Goal: Task Accomplishment & Management: Manage account settings

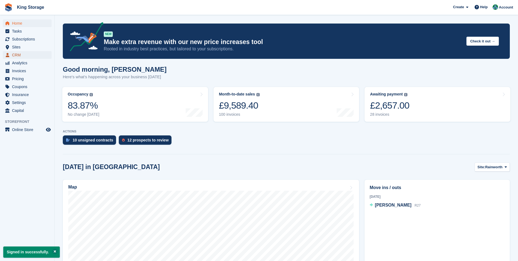
click at [20, 57] on span "CRM" at bounding box center [28, 55] width 33 height 8
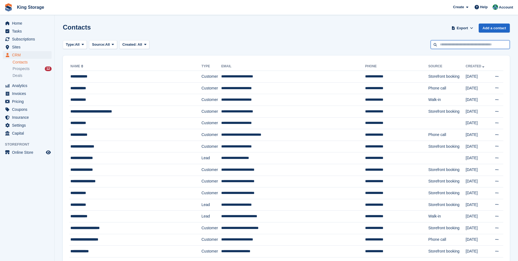
click at [453, 43] on input "text" at bounding box center [470, 44] width 79 height 9
type input "****"
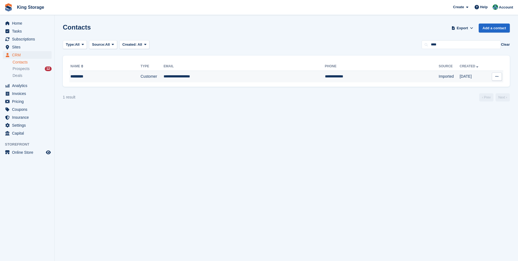
click at [186, 78] on td "**********" at bounding box center [244, 76] width 161 height 11
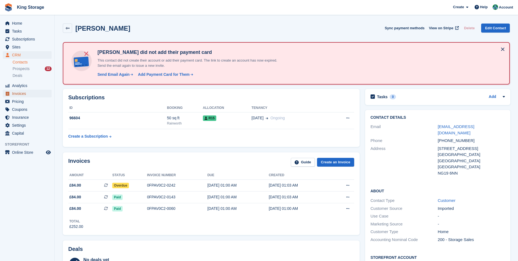
click at [18, 92] on span "Invoices" at bounding box center [28, 94] width 33 height 8
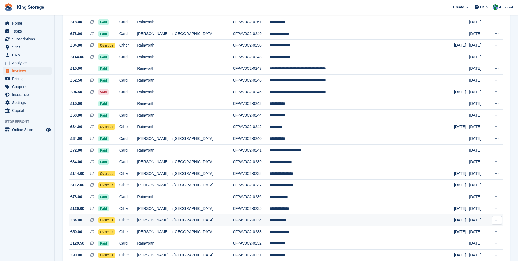
scroll to position [246, 0]
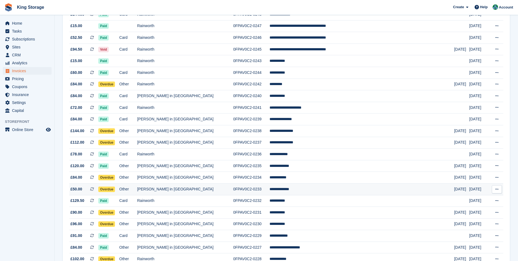
click at [251, 190] on td "0FPAV0C2-0233" at bounding box center [251, 189] width 36 height 12
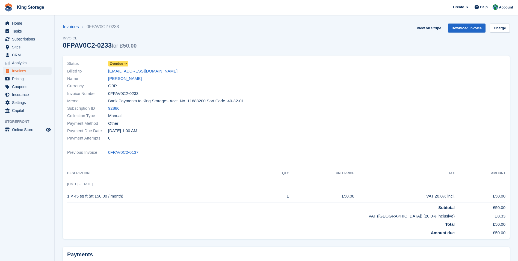
click at [124, 62] on span at bounding box center [126, 63] width 4 height 4
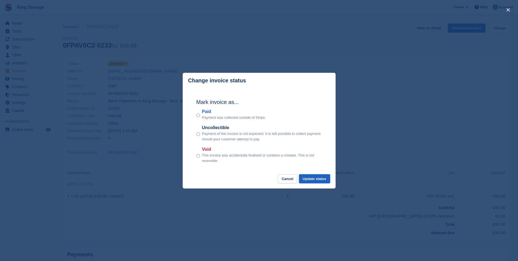
click at [314, 180] on button "Update status" at bounding box center [314, 178] width 31 height 9
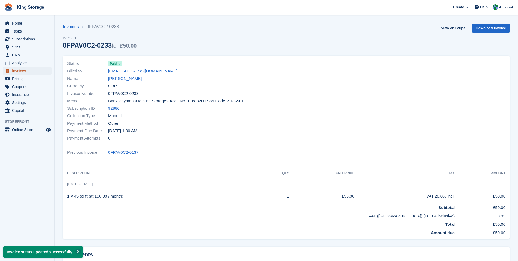
click at [25, 71] on span "Invoices" at bounding box center [28, 71] width 33 height 8
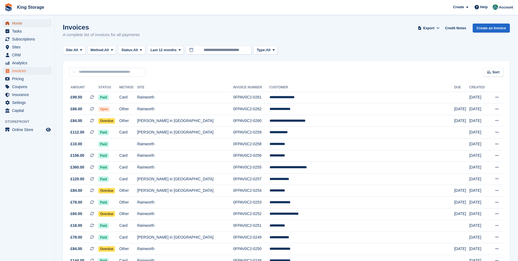
click at [18, 24] on span "Home" at bounding box center [28, 23] width 33 height 8
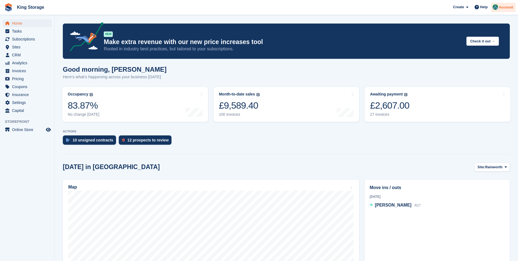
click at [511, 6] on span "Account" at bounding box center [506, 7] width 14 height 5
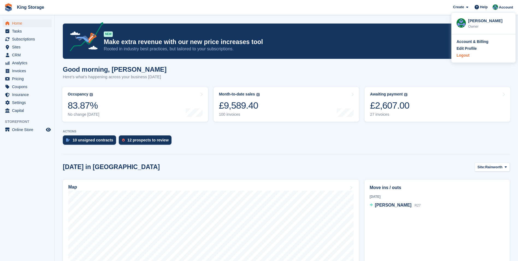
click at [468, 55] on div "Logout" at bounding box center [463, 55] width 13 height 6
